Goal: Entertainment & Leisure: Consume media (video, audio)

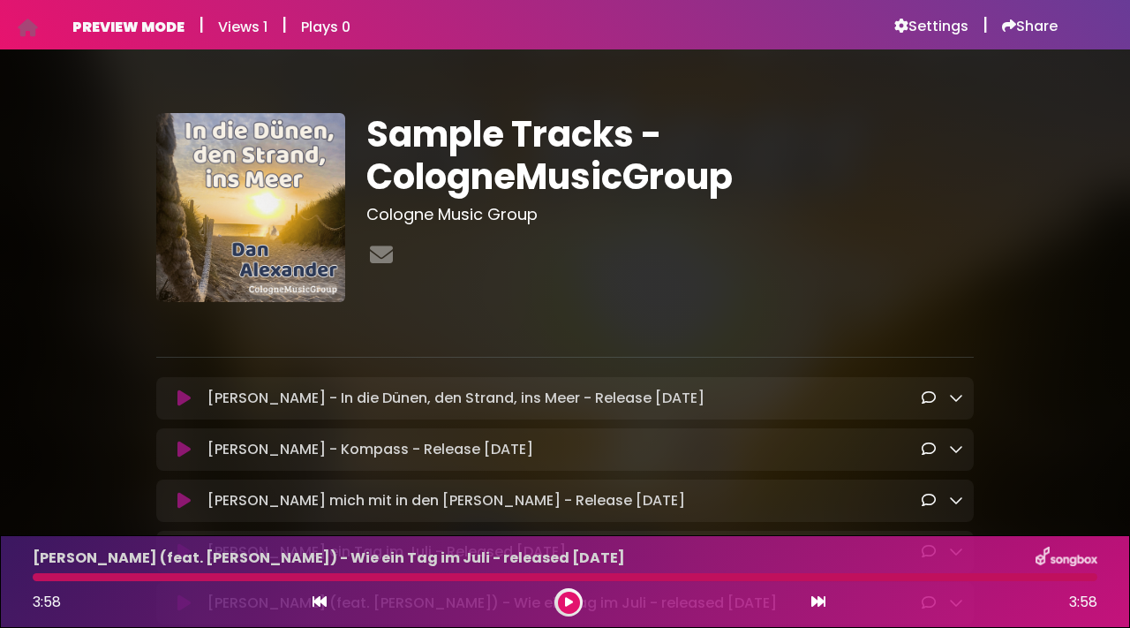
scroll to position [64, 0]
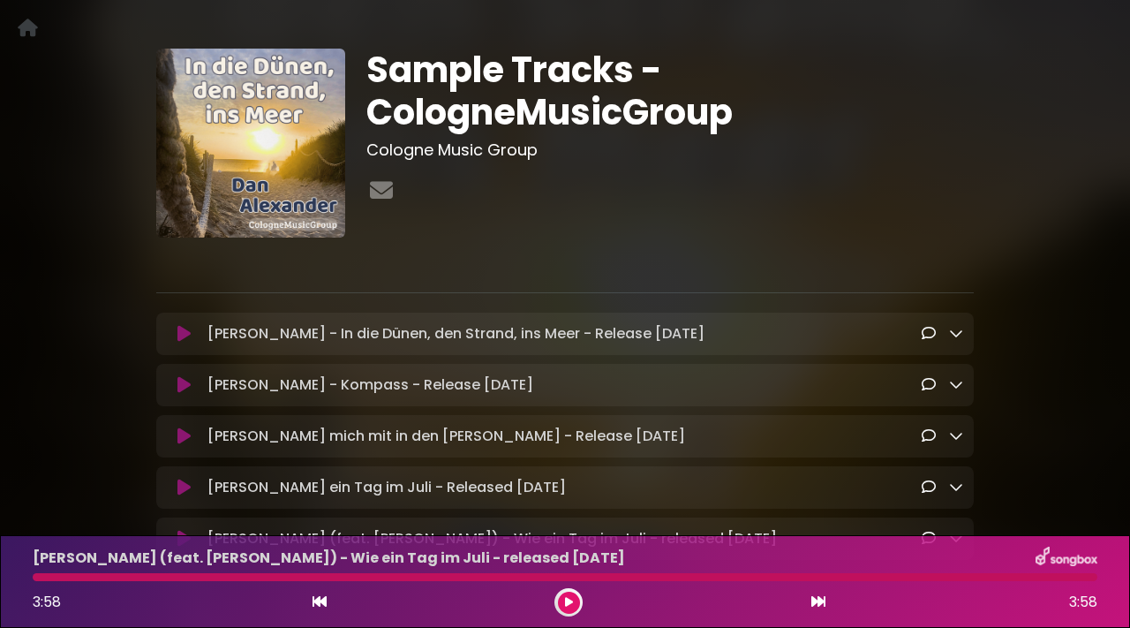
click at [563, 602] on button at bounding box center [569, 603] width 22 height 22
click at [579, 599] on button at bounding box center [569, 603] width 22 height 22
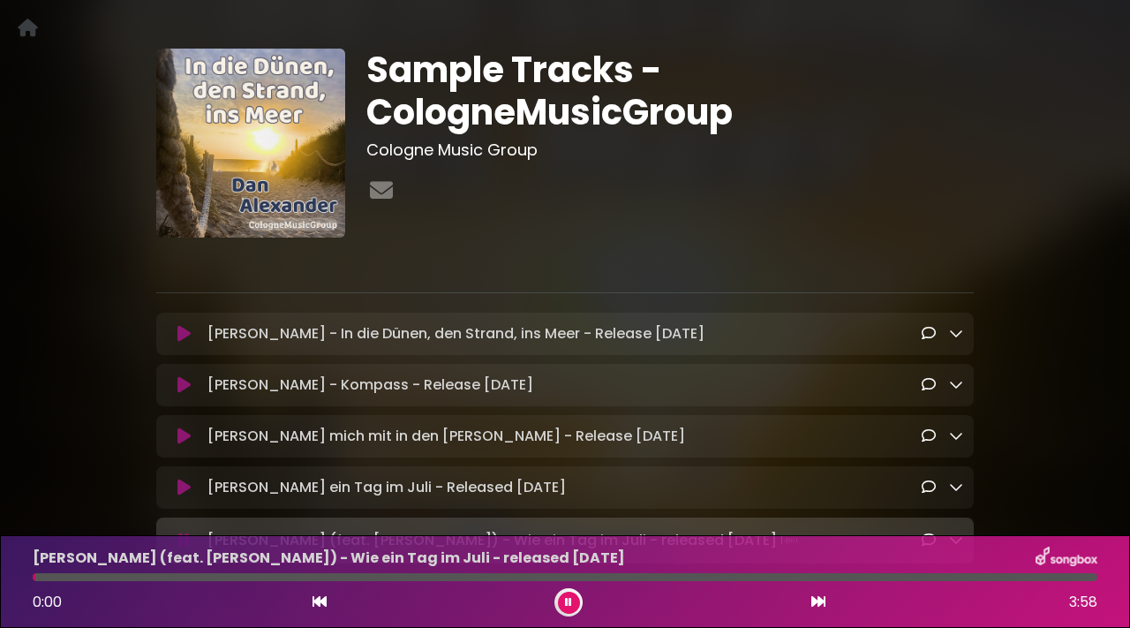
click at [579, 599] on button at bounding box center [569, 603] width 22 height 22
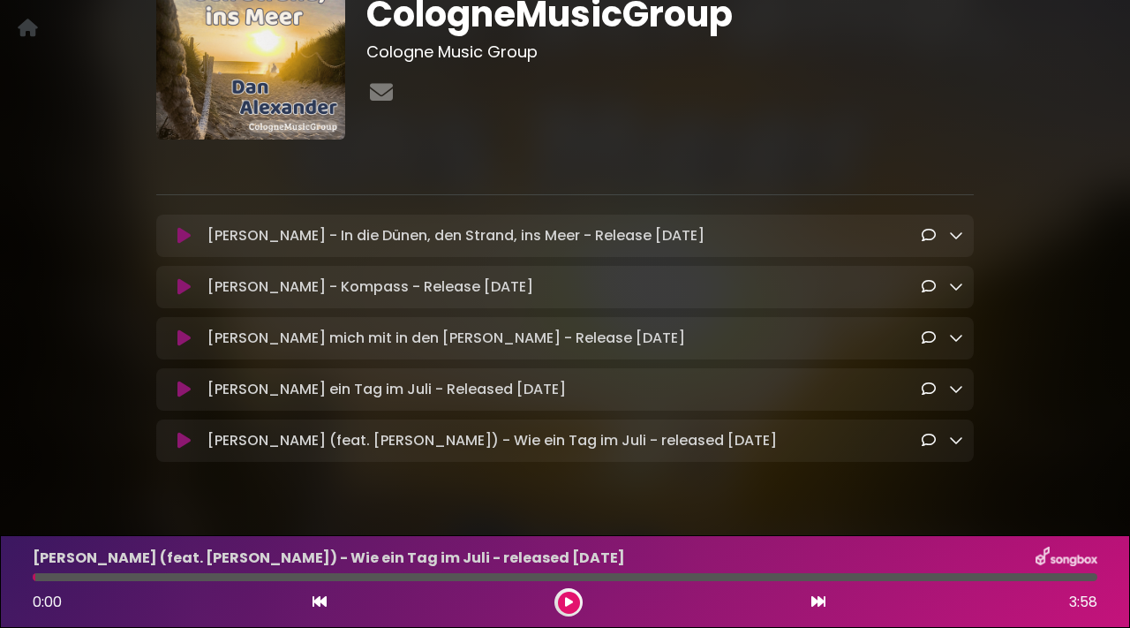
scroll to position [199, 0]
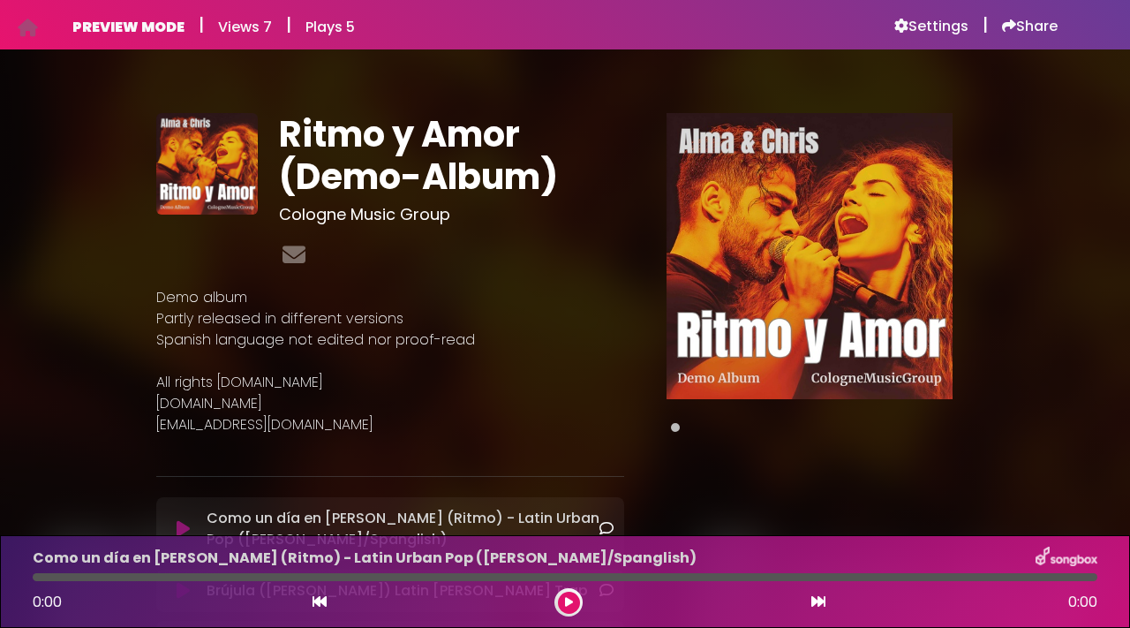
click at [566, 597] on icon at bounding box center [569, 602] width 8 height 11
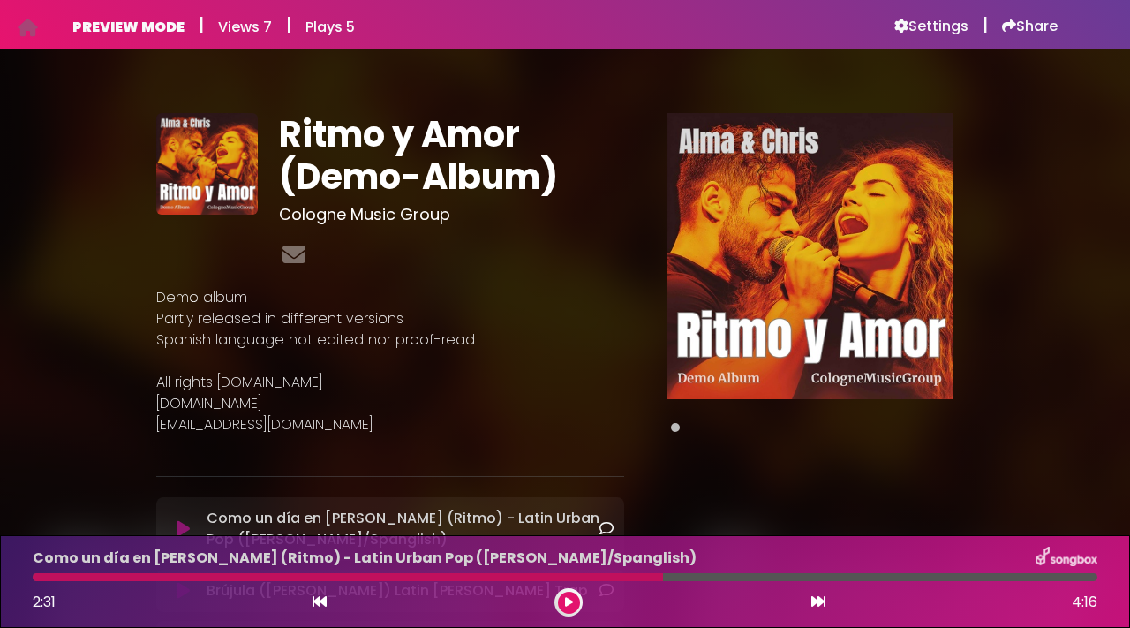
click at [571, 595] on button at bounding box center [569, 603] width 22 height 22
